Goal: Navigation & Orientation: Find specific page/section

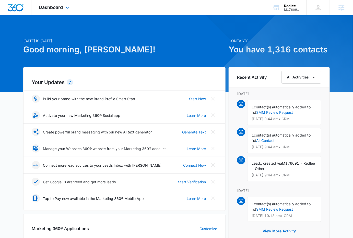
click at [55, 10] on div "Dashboard Apps Reputation Forms CRM Email Social Content Ads Intelligence Files…" at bounding box center [54, 7] width 47 height 15
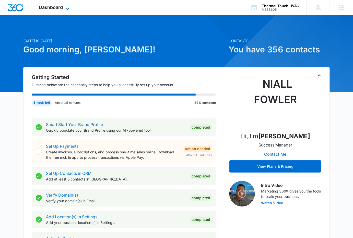
click at [66, 7] on icon at bounding box center [67, 9] width 6 height 6
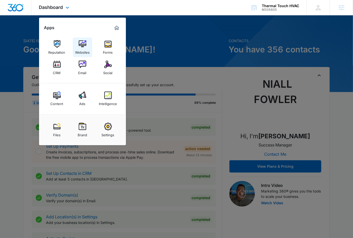
click at [86, 41] on img at bounding box center [83, 44] width 8 height 8
